Goal: Task Accomplishment & Management: Use online tool/utility

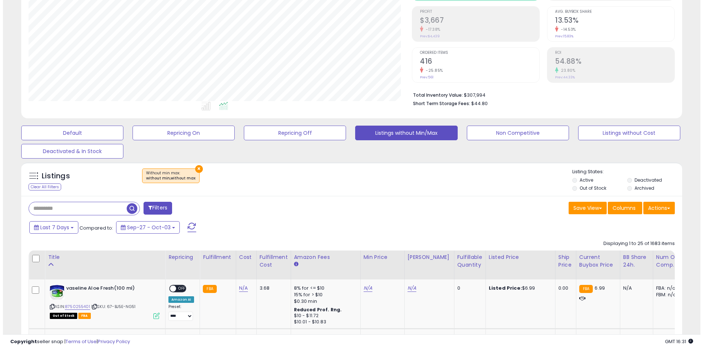
scroll to position [150, 384]
click at [77, 210] on input "text" at bounding box center [75, 208] width 98 height 13
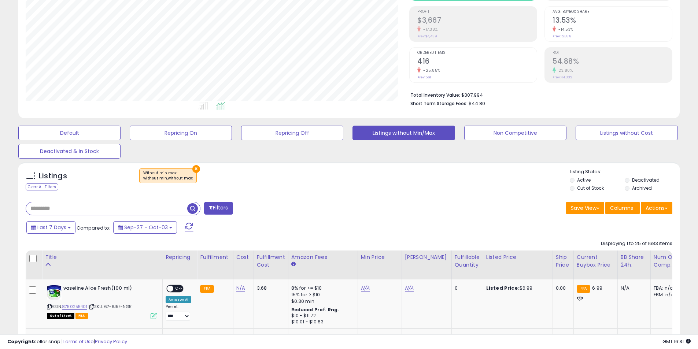
paste input "**********"
type input "**********"
click at [191, 208] on span "button" at bounding box center [192, 208] width 11 height 11
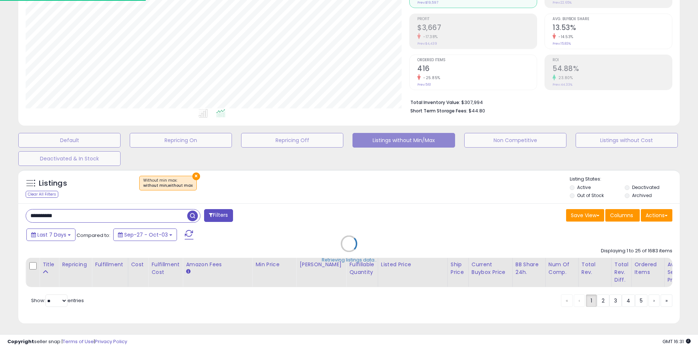
scroll to position [366226, 365993]
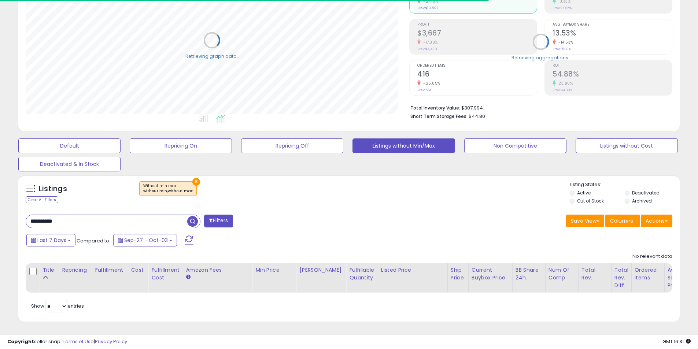
click at [194, 217] on span "button" at bounding box center [192, 221] width 11 height 11
click at [195, 178] on button "×" at bounding box center [196, 182] width 8 height 8
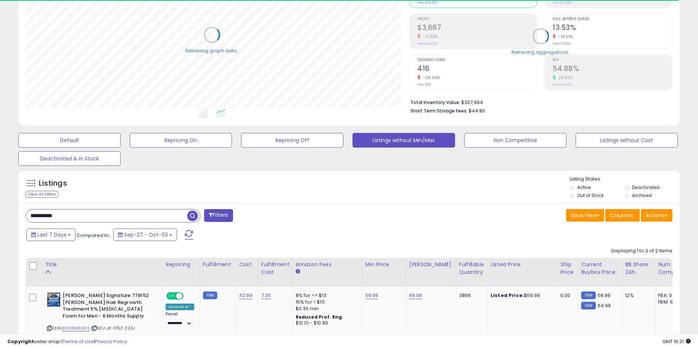
scroll to position [366226, 365993]
click at [400, 93] on div "Retrieving graph data.." at bounding box center [212, 40] width 384 height 150
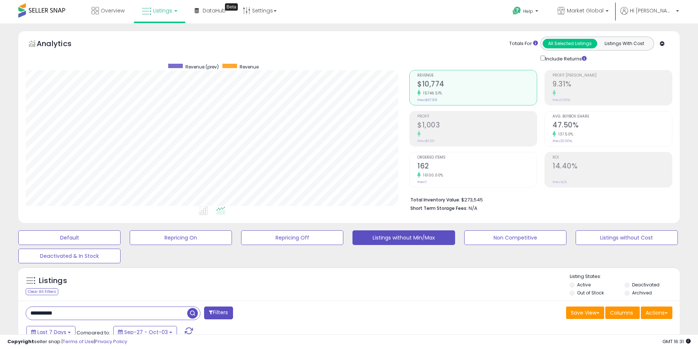
scroll to position [150, 384]
click at [164, 11] on span "Listings" at bounding box center [162, 10] width 19 height 7
click at [172, 32] on icon at bounding box center [165, 37] width 32 height 10
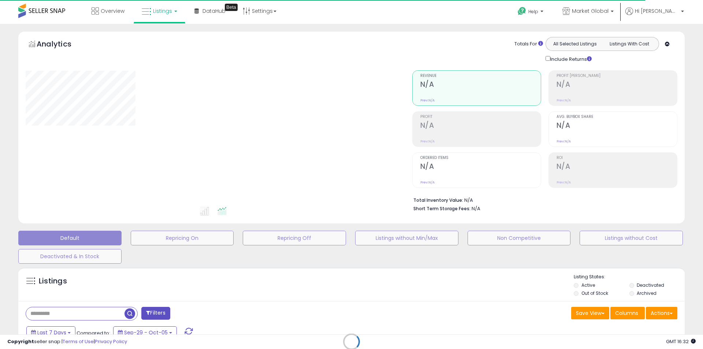
click at [66, 315] on div "Retrieving listings data.." at bounding box center [352, 347] width 678 height 167
click at [60, 314] on div "Retrieving listings data.." at bounding box center [352, 347] width 678 height 167
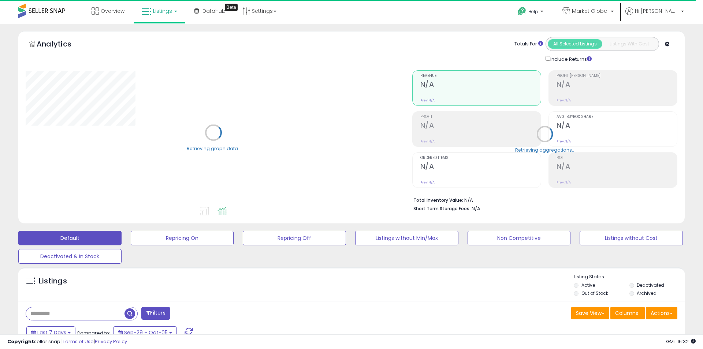
click at [186, 269] on div "Listings Active" at bounding box center [351, 284] width 667 height 34
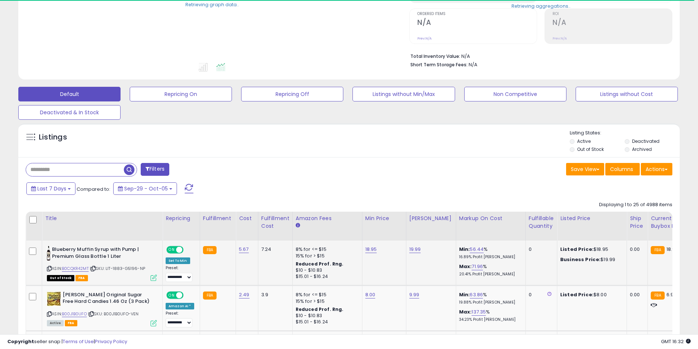
scroll to position [147, 0]
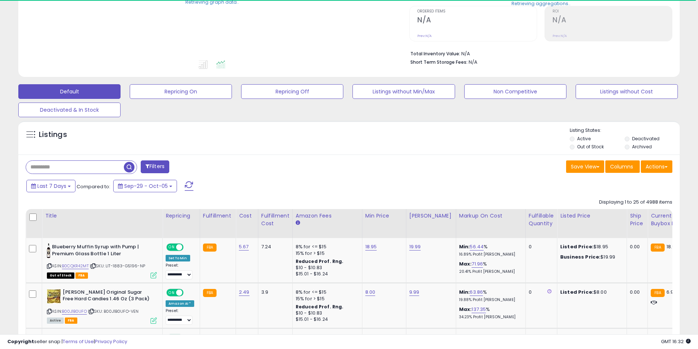
click at [57, 174] on div "Filters" at bounding box center [184, 167] width 329 height 15
drag, startPoint x: 55, startPoint y: 168, endPoint x: 114, endPoint y: 167, distance: 59.4
click at [55, 168] on input "text" at bounding box center [75, 167] width 98 height 13
paste input "**********"
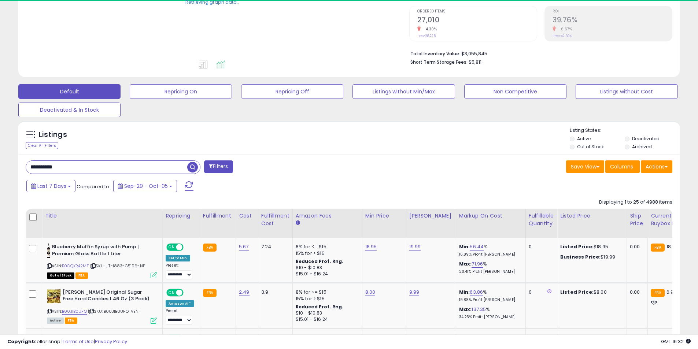
type input "**********"
click at [191, 165] on span "button" at bounding box center [192, 167] width 11 height 11
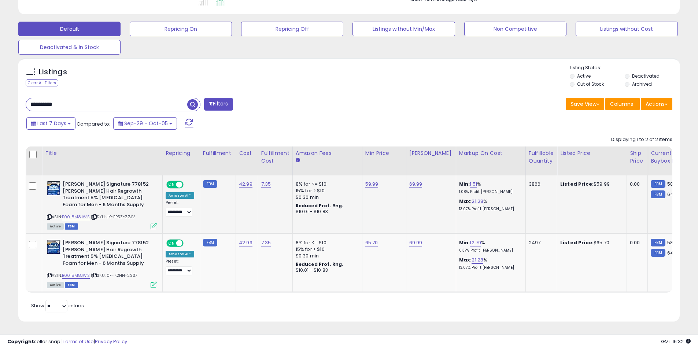
scroll to position [150, 384]
click at [369, 181] on link "59.99" at bounding box center [371, 184] width 13 height 7
drag, startPoint x: 352, startPoint y: 162, endPoint x: 248, endPoint y: 162, distance: 104.4
click at [248, 162] on table "Title Repricing" at bounding box center [590, 220] width 1129 height 146
type input "*****"
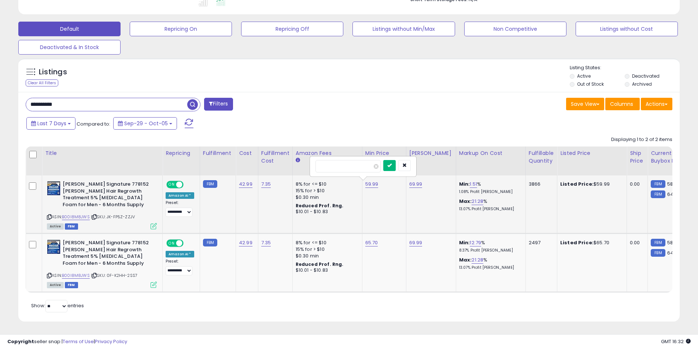
click at [392, 163] on icon "submit" at bounding box center [389, 165] width 4 height 4
click at [399, 160] on div at bounding box center [368, 166] width 106 height 13
click at [370, 239] on link "65.70" at bounding box center [371, 242] width 13 height 7
drag, startPoint x: 354, startPoint y: 221, endPoint x: 260, endPoint y: 220, distance: 94.2
click at [260, 220] on tbody "**********" at bounding box center [590, 233] width 1129 height 117
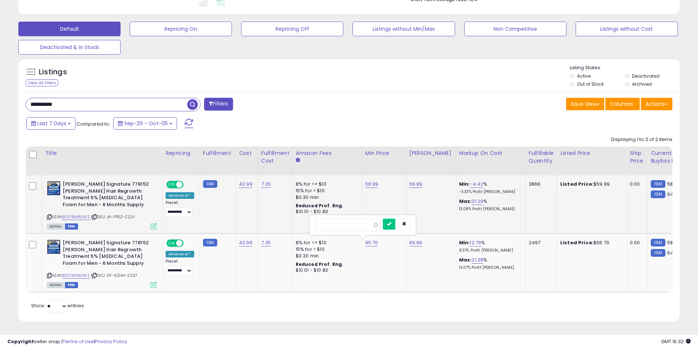
type input "*"
type input "*****"
click button "submit" at bounding box center [389, 224] width 12 height 11
click at [392, 211] on td "56.99" at bounding box center [384, 204] width 44 height 58
click at [48, 215] on icon at bounding box center [49, 217] width 5 height 4
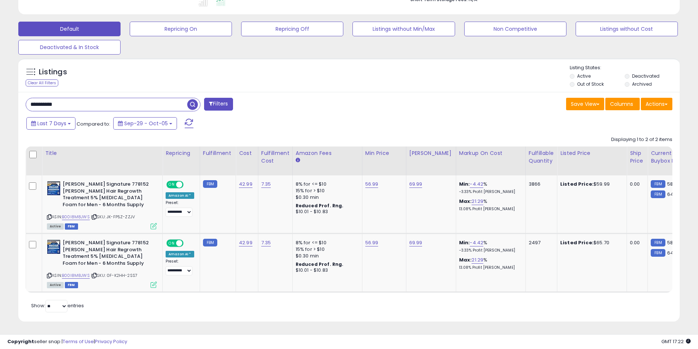
drag, startPoint x: 62, startPoint y: 99, endPoint x: -87, endPoint y: 97, distance: 148.8
paste input "text"
click at [192, 99] on span "button" at bounding box center [192, 104] width 11 height 11
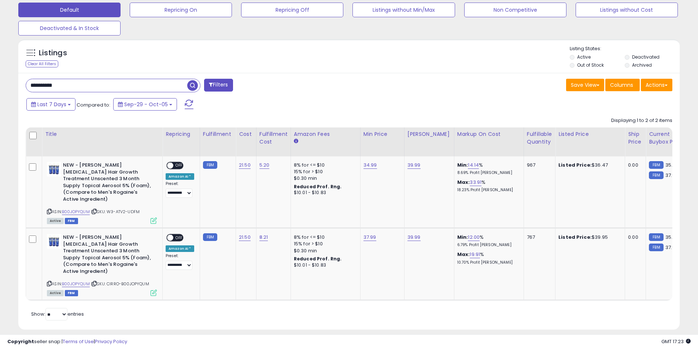
drag, startPoint x: 102, startPoint y: 82, endPoint x: -122, endPoint y: 80, distance: 224.6
paste input "text"
type input "**********"
click at [196, 86] on span "button" at bounding box center [192, 85] width 11 height 11
